Goal: Information Seeking & Learning: Learn about a topic

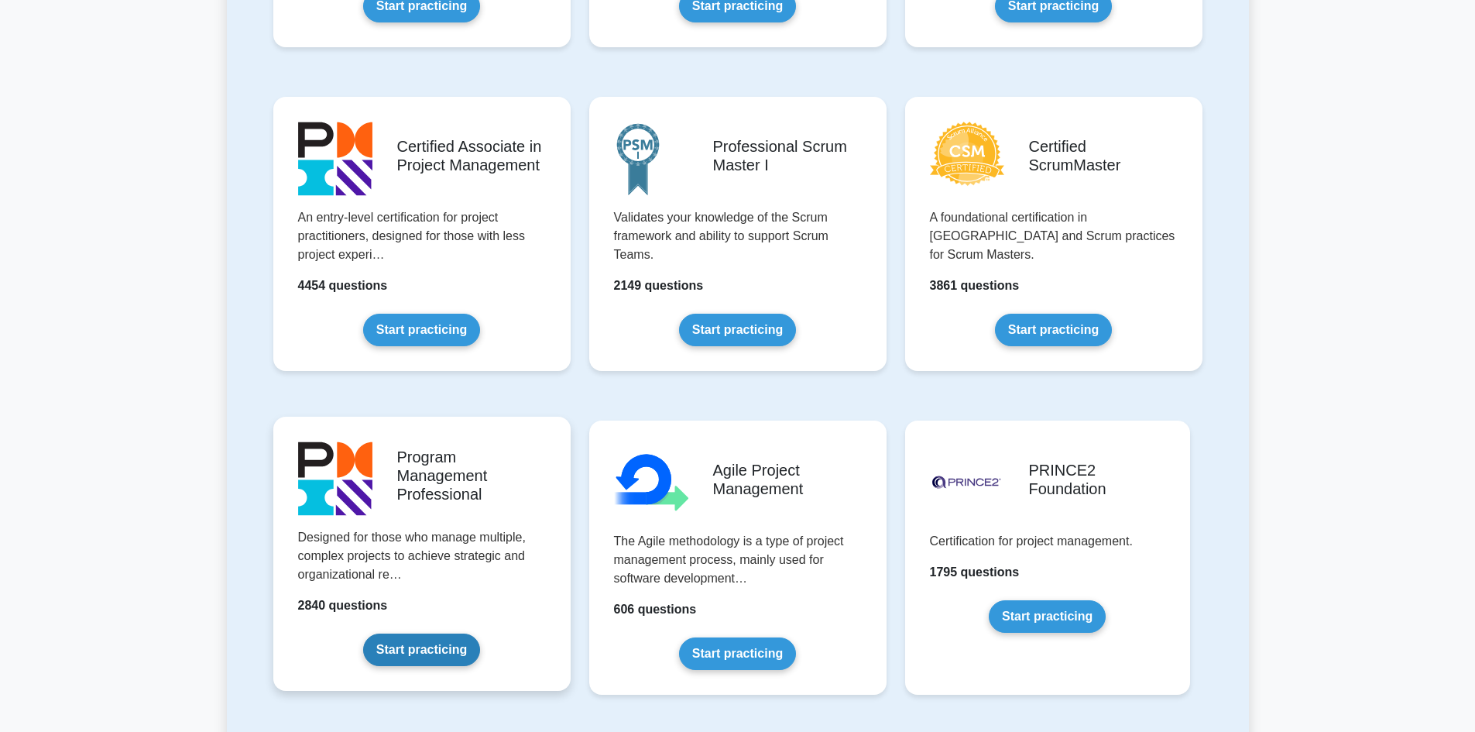
scroll to position [619, 0]
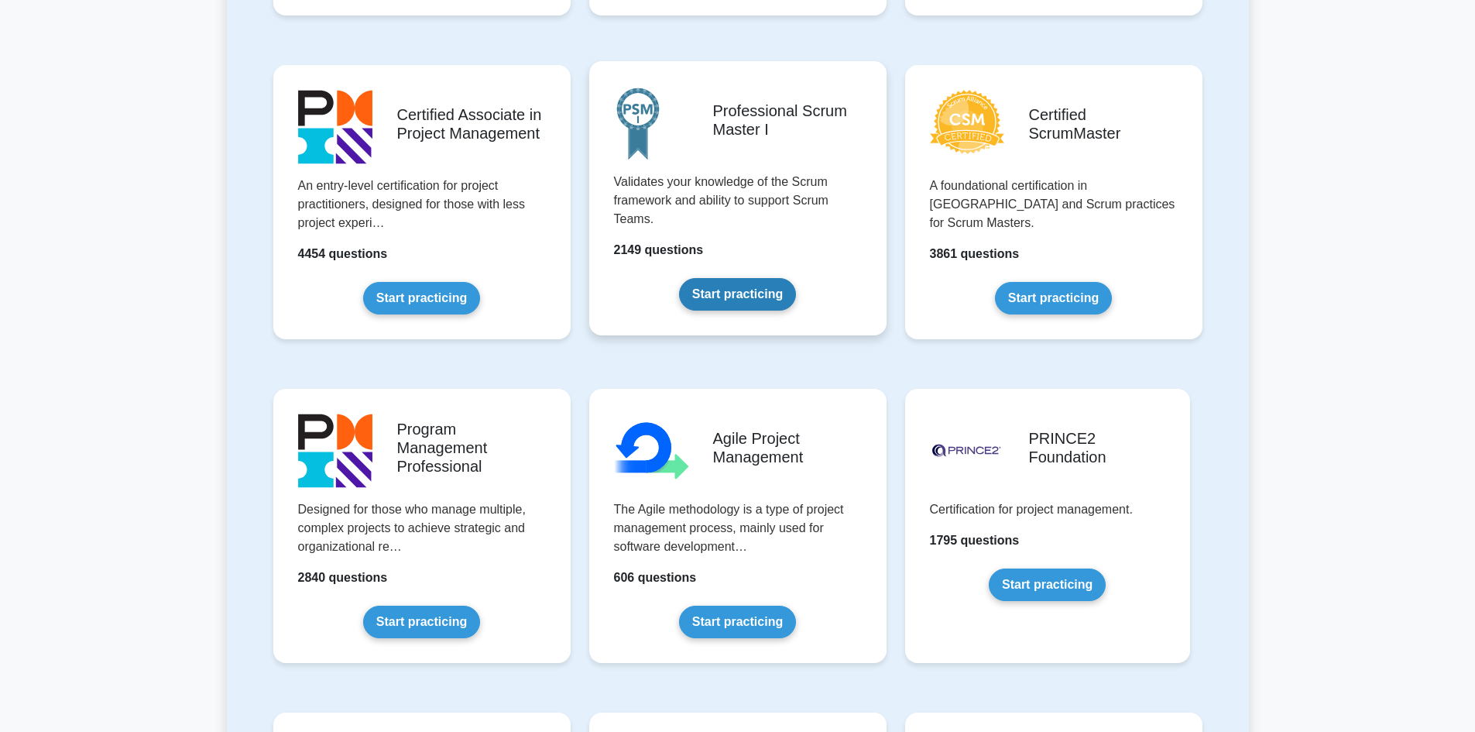
click at [756, 289] on link "Start practicing" at bounding box center [737, 294] width 117 height 33
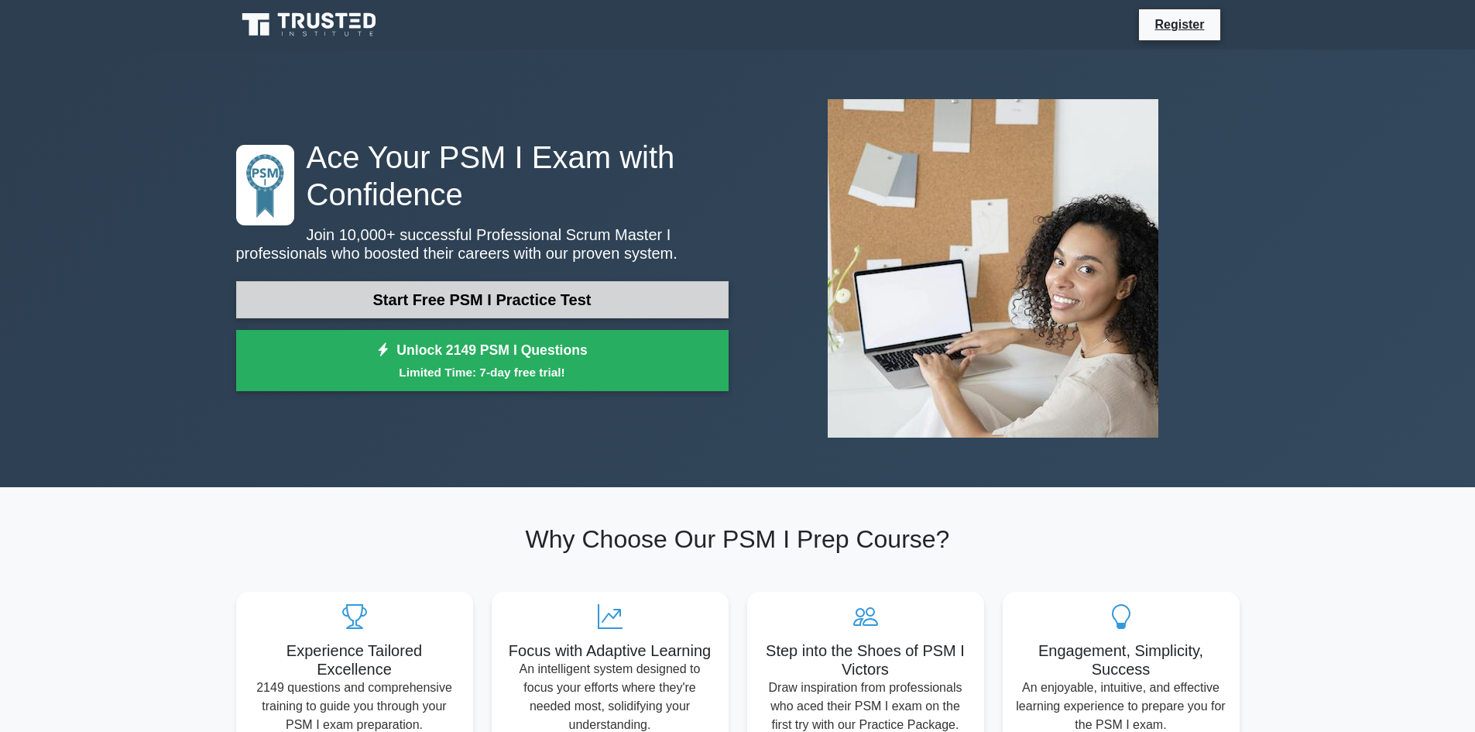
click at [437, 303] on link "Start Free PSM I Practice Test" at bounding box center [482, 299] width 492 height 37
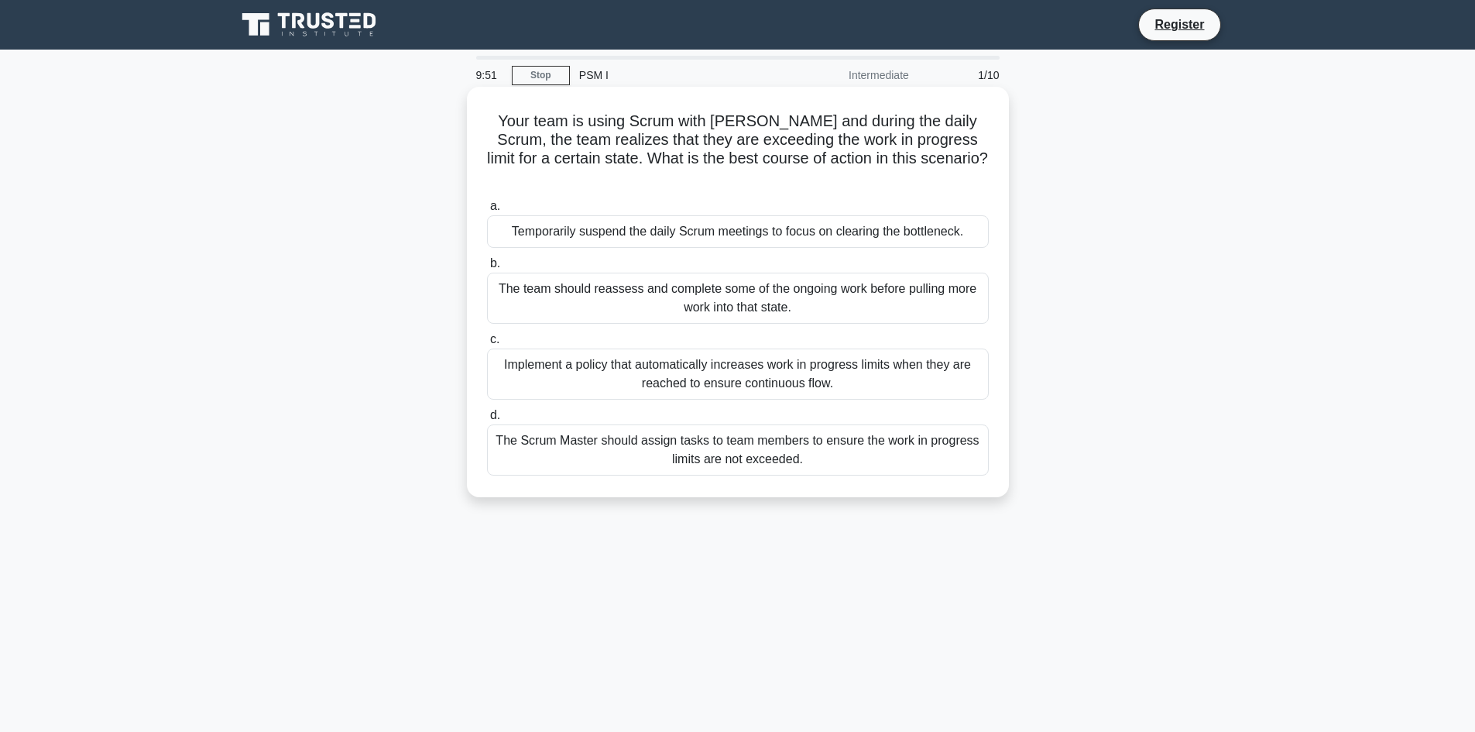
click at [641, 280] on div "The team should reassess and complete some of the ongoing work before pulling m…" at bounding box center [738, 297] width 502 height 51
click at [487, 269] on input "b. The team should reassess and complete some of the ongoing work before pullin…" at bounding box center [487, 264] width 0 height 10
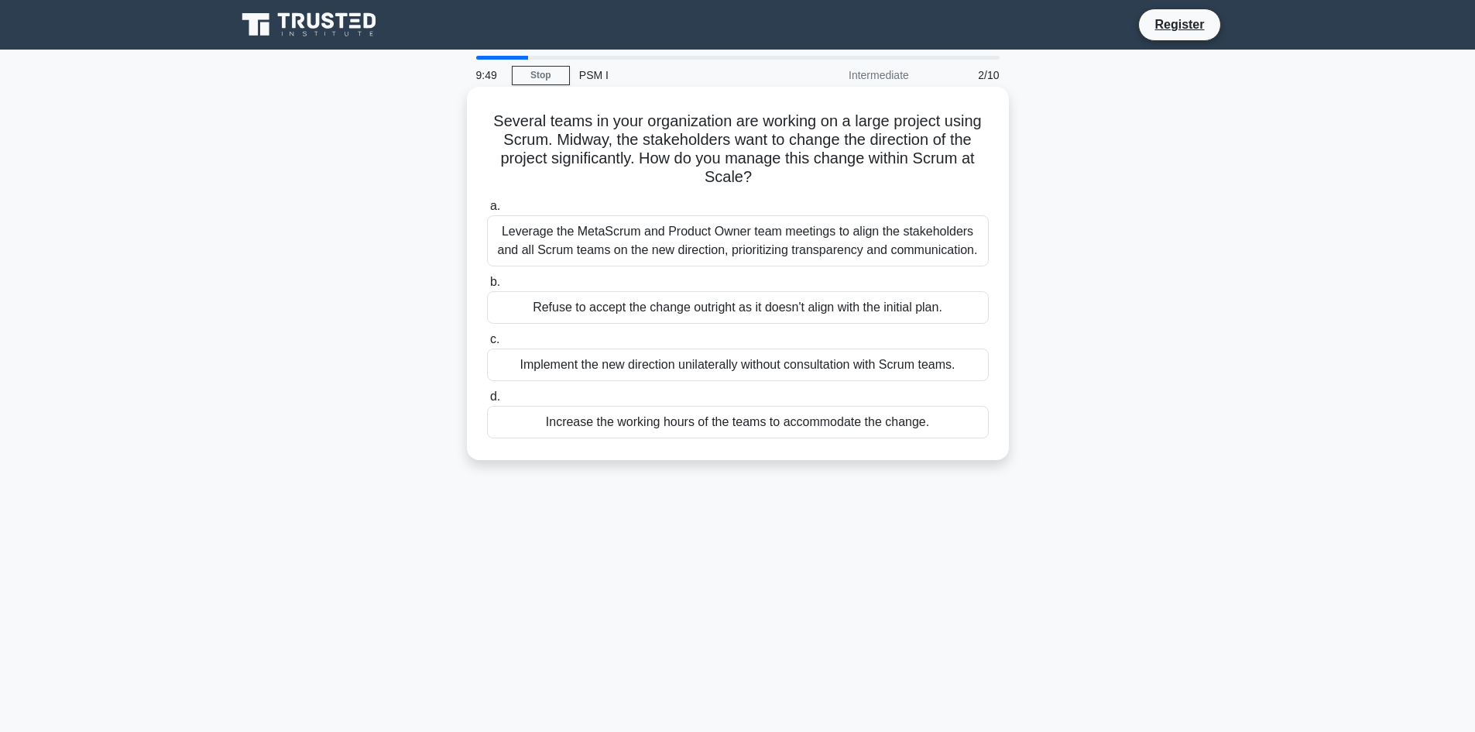
click at [627, 366] on div "Implement the new direction unilaterally without consultation with Scrum teams." at bounding box center [738, 364] width 502 height 33
click at [487, 344] on input "c. Implement the new direction unilaterally without consultation with Scrum tea…" at bounding box center [487, 339] width 0 height 10
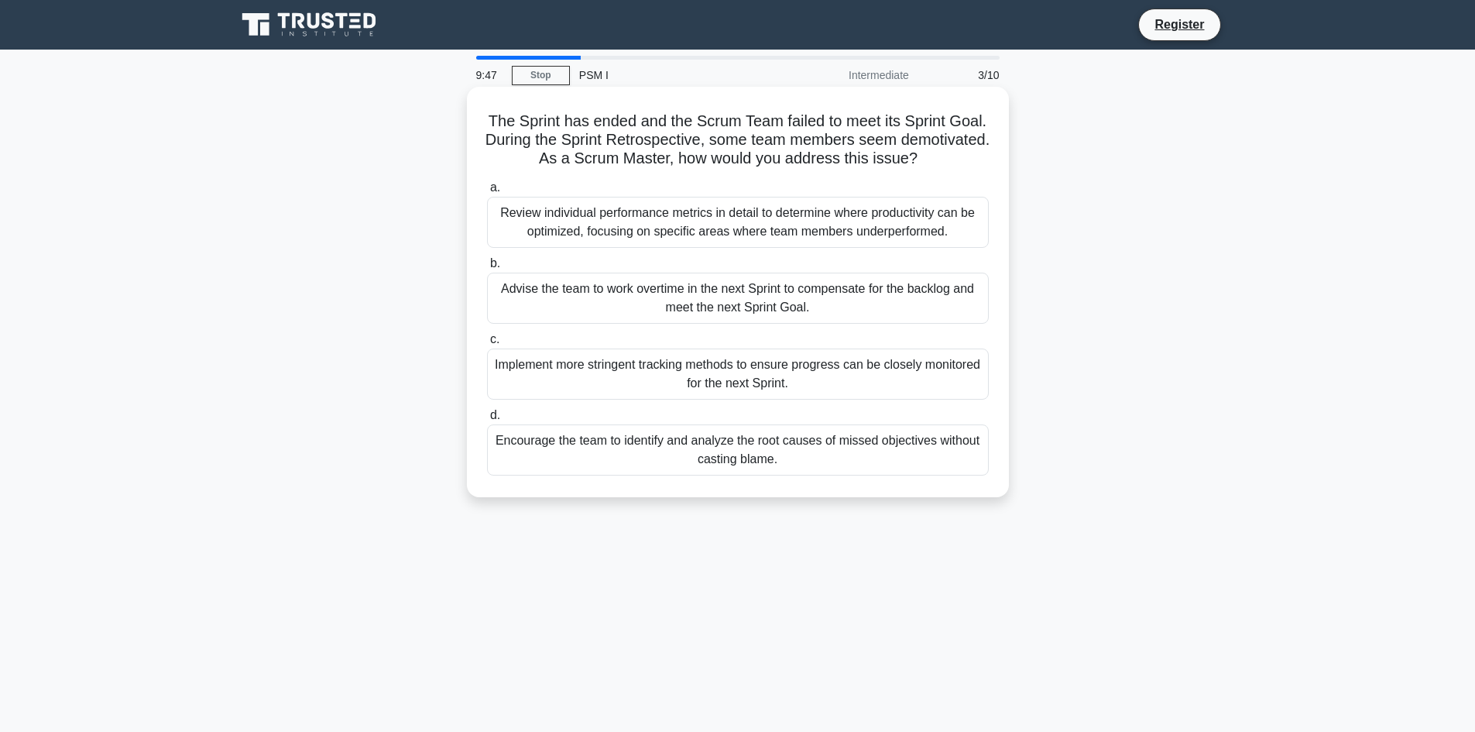
click at [663, 451] on div "Encourage the team to identify and analyze the root causes of missed objectives…" at bounding box center [738, 449] width 502 height 51
click at [487, 420] on input "d. Encourage the team to identify and analyze the root causes of missed objecti…" at bounding box center [487, 415] width 0 height 10
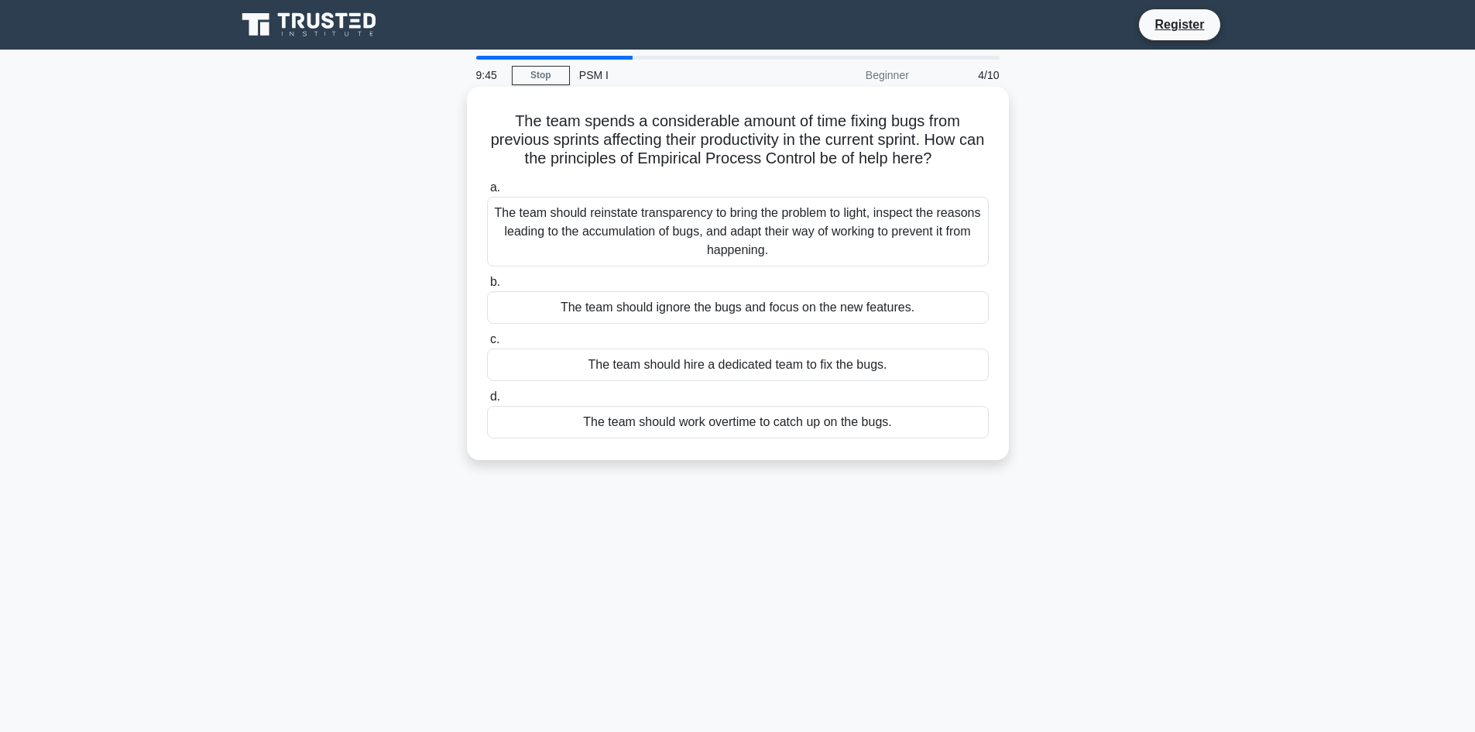
click at [677, 238] on div "The team should reinstate transparency to bring the problem to light, inspect t…" at bounding box center [738, 232] width 502 height 70
click at [487, 193] on input "a. The team should reinstate transparency to bring the problem to light, inspec…" at bounding box center [487, 188] width 0 height 10
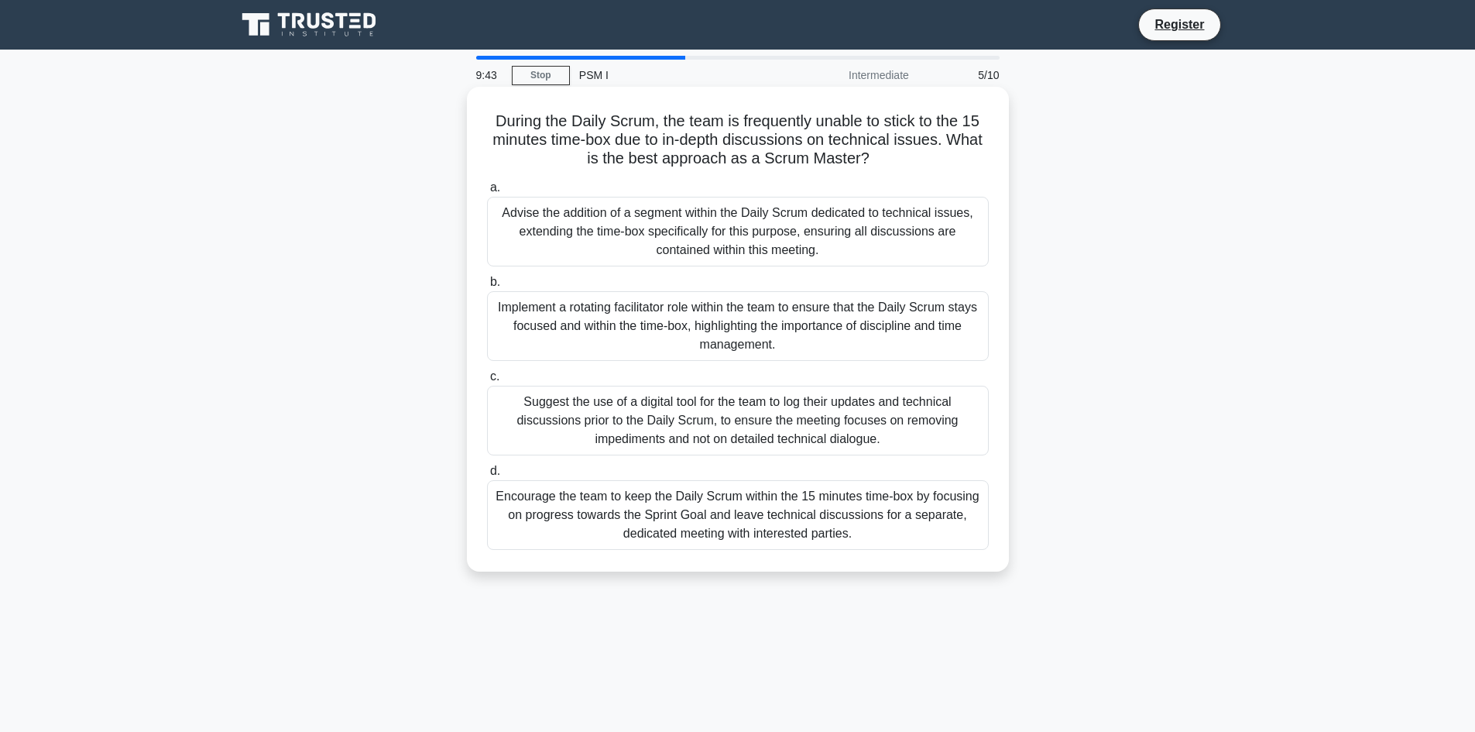
click at [680, 327] on div "Implement a rotating facilitator role within the team to ensure that the Daily …" at bounding box center [738, 326] width 502 height 70
click at [487, 287] on input "b. Implement a rotating facilitator role within the team to ensure that the Dai…" at bounding box center [487, 282] width 0 height 10
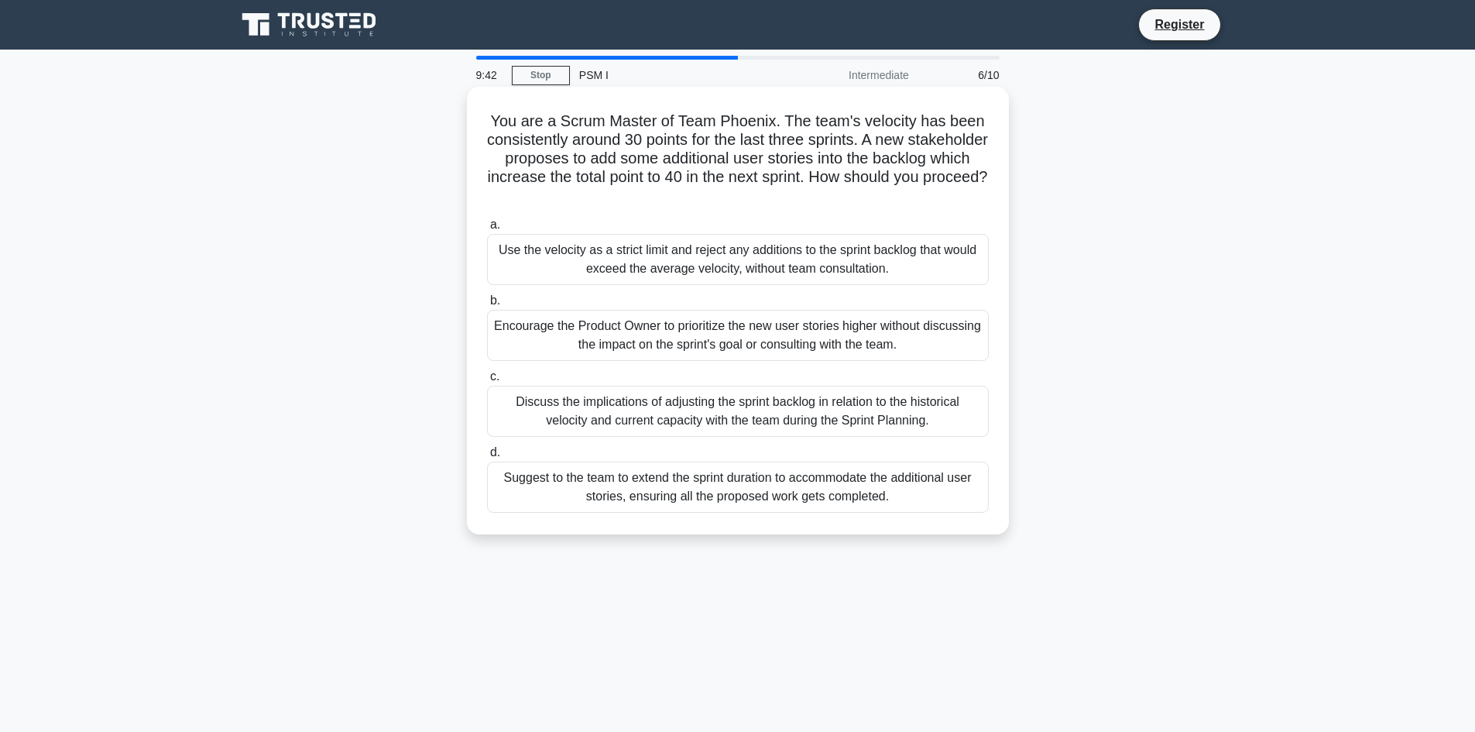
click at [656, 482] on div "Suggest to the team to extend the sprint duration to accommodate the additional…" at bounding box center [738, 486] width 502 height 51
click at [487, 458] on input "d. Suggest to the team to extend the sprint duration to accommodate the additio…" at bounding box center [487, 452] width 0 height 10
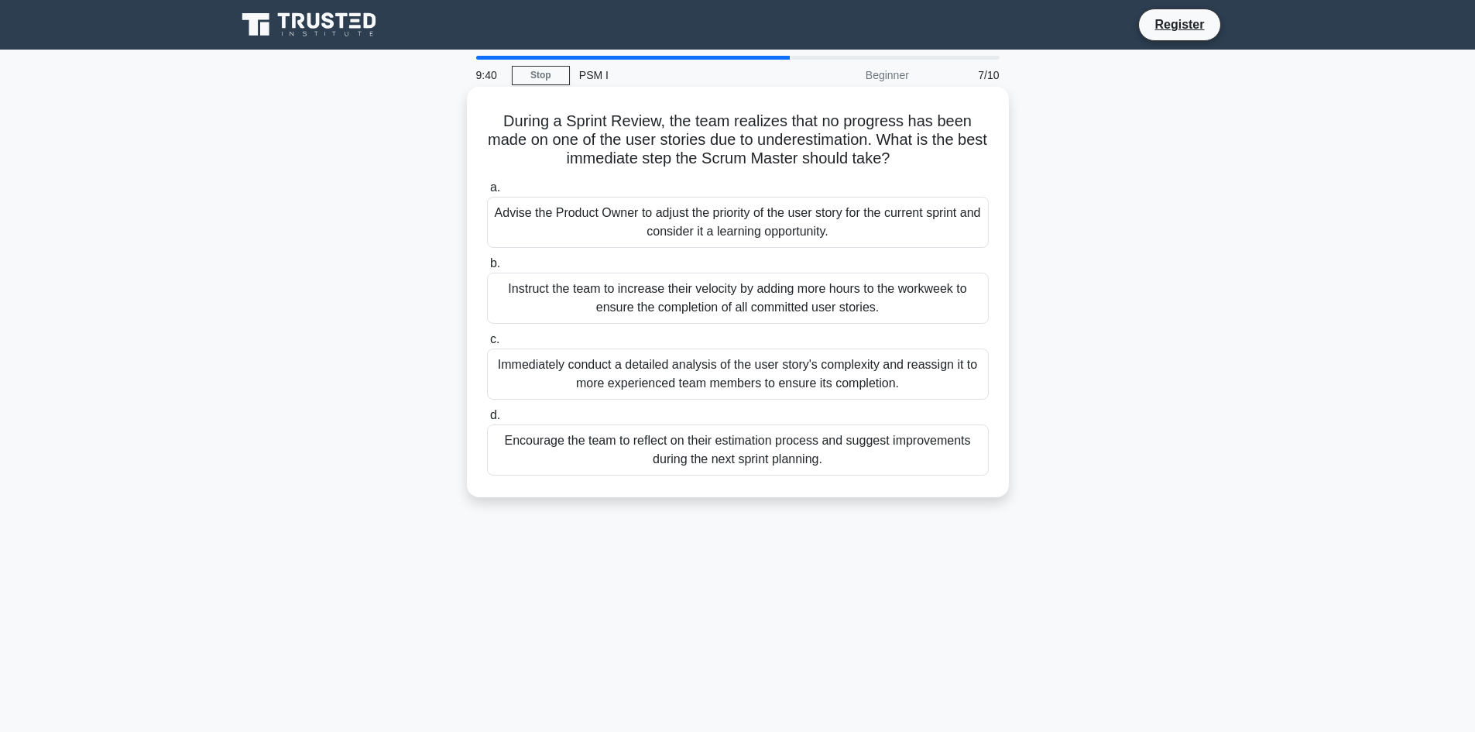
click at [663, 379] on div "Immediately conduct a detailed analysis of the user story's complexity and reas…" at bounding box center [738, 373] width 502 height 51
click at [487, 344] on input "c. Immediately conduct a detailed analysis of the user story's complexity and r…" at bounding box center [487, 339] width 0 height 10
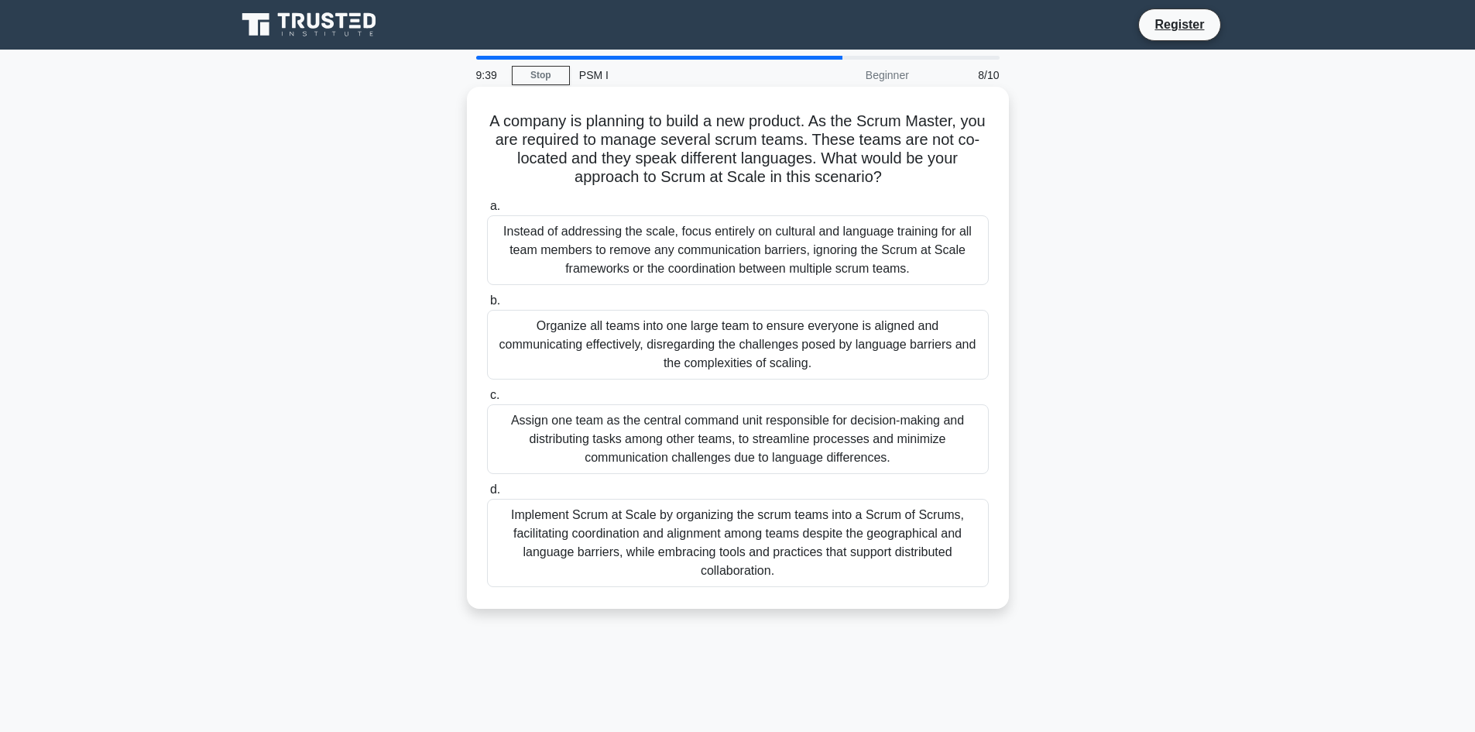
click at [670, 350] on div "Organize all teams into one large team to ensure everyone is aligned and commun…" at bounding box center [738, 345] width 502 height 70
click at [487, 306] on input "b. Organize all teams into one large team to ensure everyone is aligned and com…" at bounding box center [487, 301] width 0 height 10
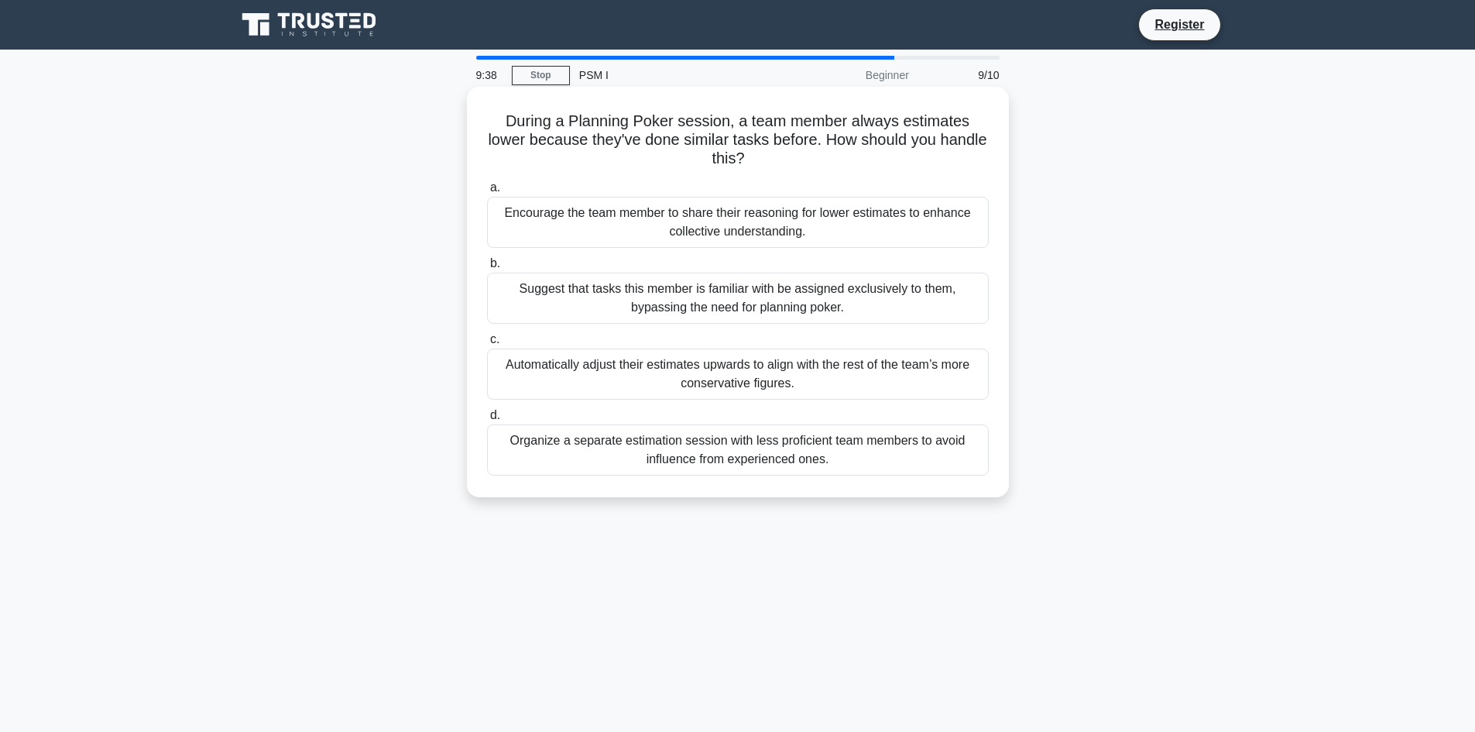
click at [665, 440] on div "Organize a separate estimation session with less proficient team members to avo…" at bounding box center [738, 449] width 502 height 51
click at [487, 420] on input "d. Organize a separate estimation session with less proficient team members to …" at bounding box center [487, 415] width 0 height 10
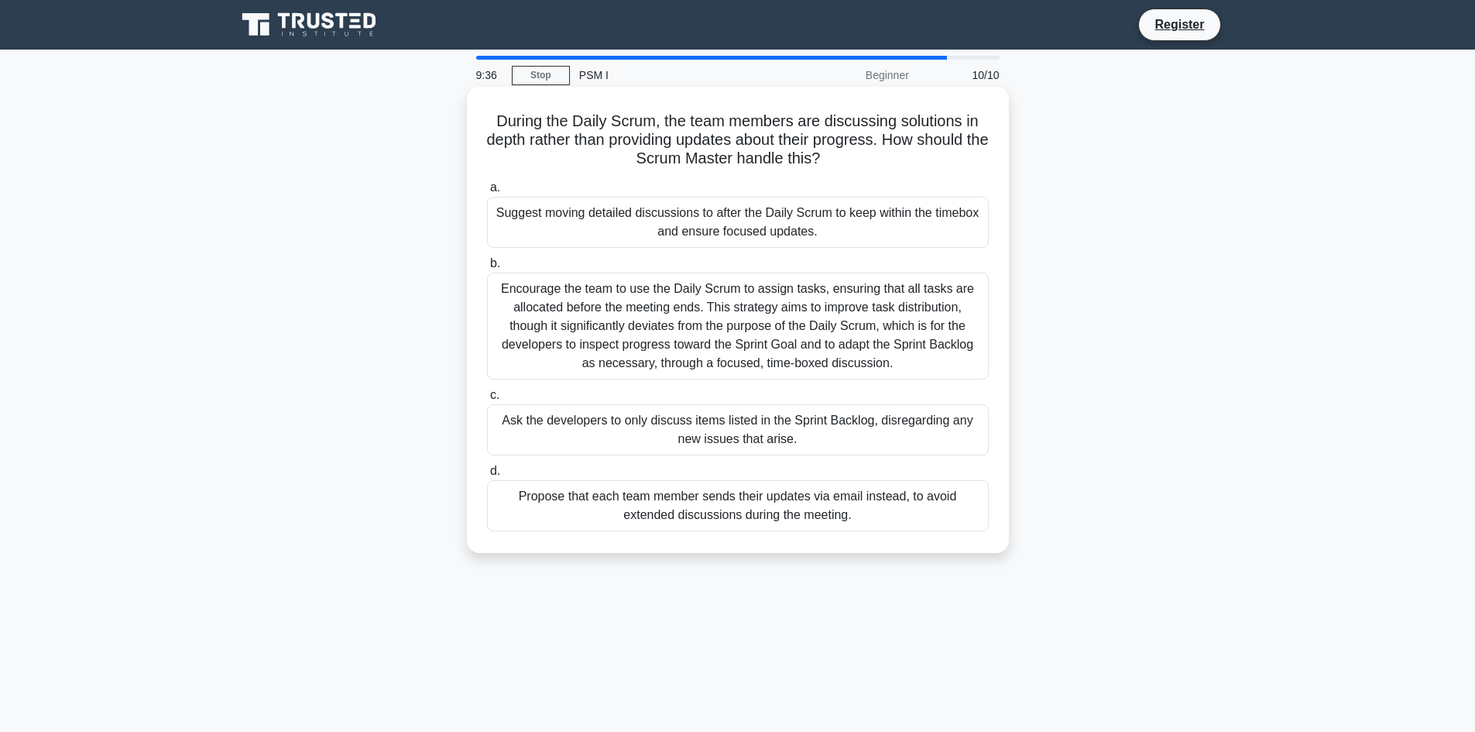
click at [723, 239] on div "Suggest moving detailed discussions to after the Daily Scrum to keep within the…" at bounding box center [738, 222] width 502 height 51
click at [487, 193] on input "a. Suggest moving detailed discussions to after the Daily Scrum to keep within …" at bounding box center [487, 188] width 0 height 10
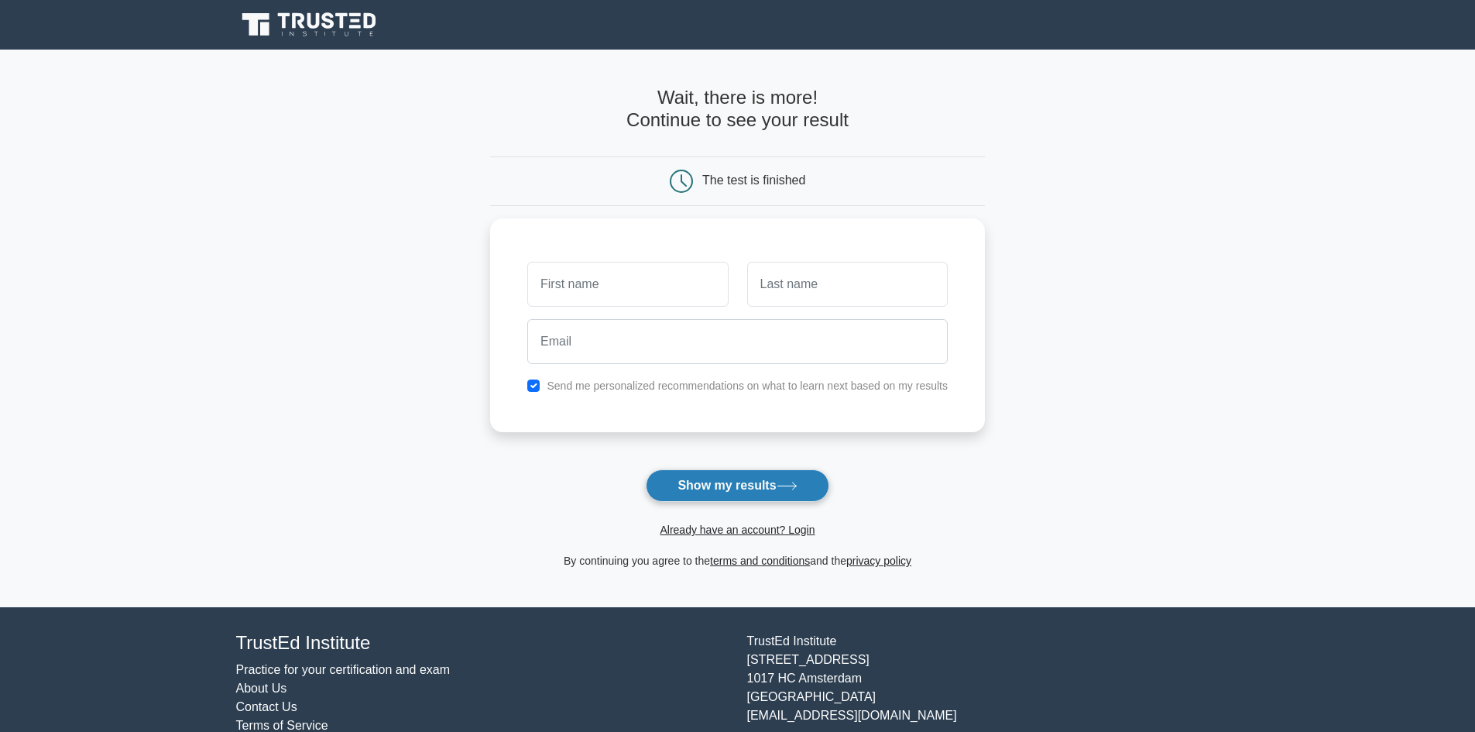
click at [784, 490] on icon at bounding box center [786, 486] width 21 height 9
click at [786, 490] on icon at bounding box center [786, 486] width 21 height 9
